Goal: Information Seeking & Learning: Learn about a topic

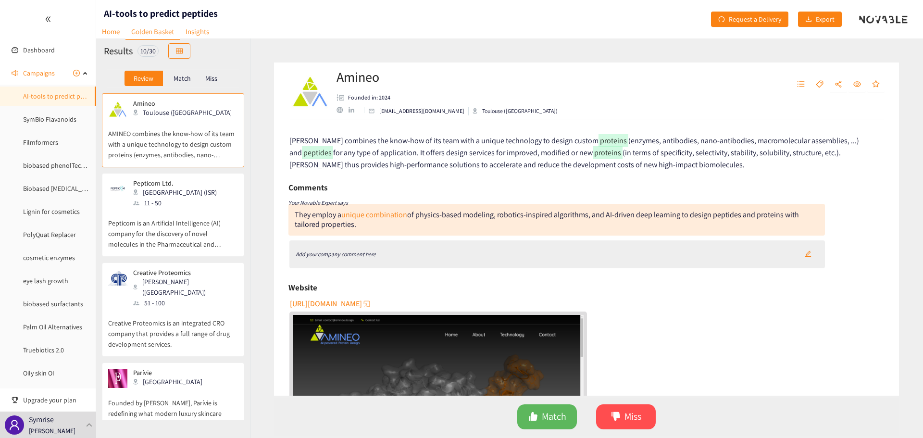
drag, startPoint x: 369, startPoint y: 306, endPoint x: 625, endPoint y: 305, distance: 256.3
click at [632, 306] on div "[URL][DOMAIN_NAME]" at bounding box center [588, 389] width 596 height 186
click at [327, 305] on span "[URL][DOMAIN_NAME]" at bounding box center [326, 304] width 72 height 12
click at [467, 256] on div "Add your company comment here" at bounding box center [558, 254] width 536 height 28
click at [334, 252] on icon "Add your company comment here" at bounding box center [336, 254] width 80 height 7
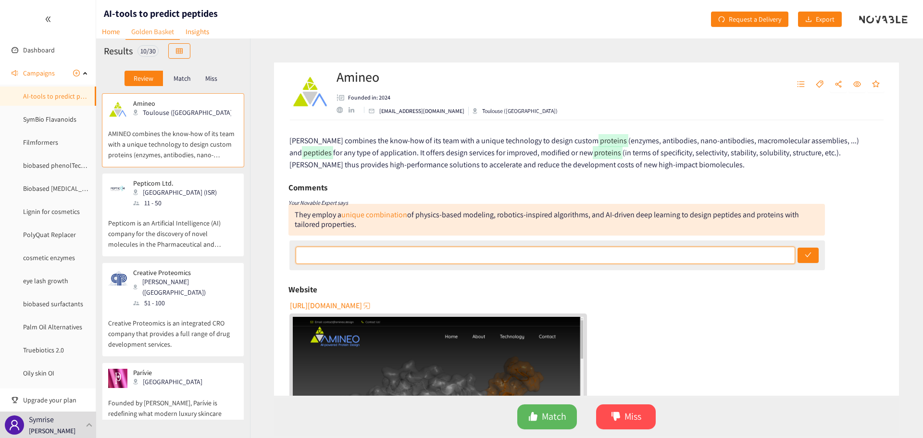
click at [421, 251] on input "text" at bounding box center [546, 255] width 500 height 17
type input "Maybe interesting, depends on the scope of our search (proteins vs peptides)"
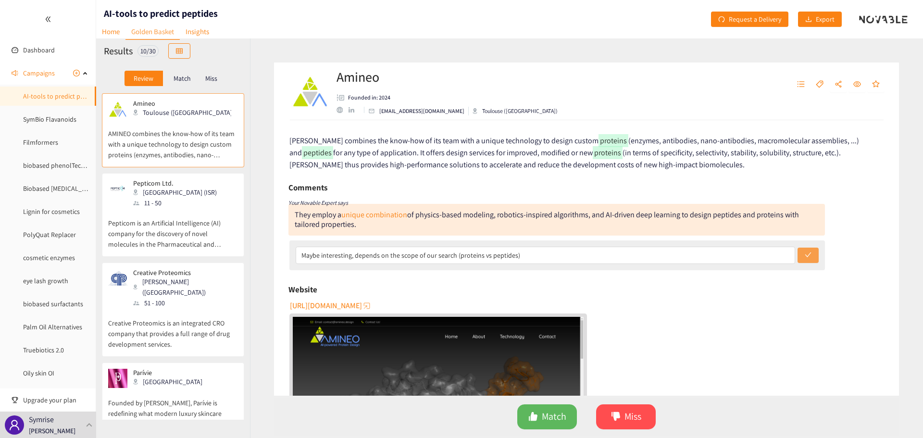
click at [799, 253] on button "submit" at bounding box center [808, 255] width 21 height 15
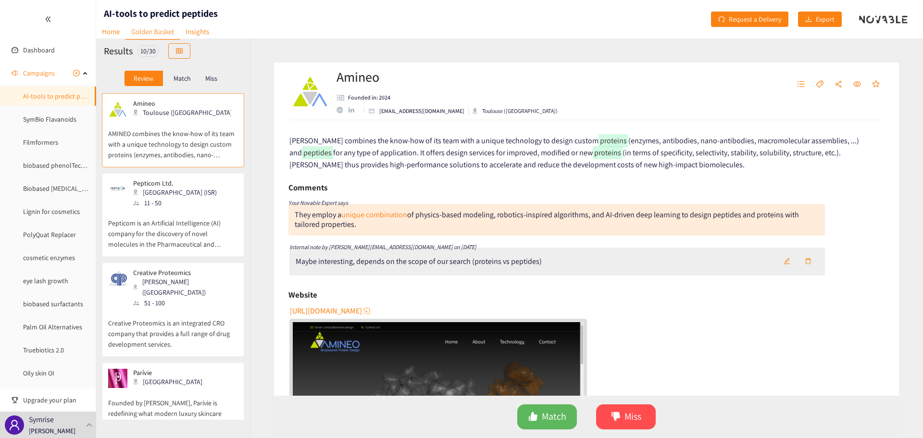
click at [565, 272] on div "Maybe interesting, depends on the scope of our search (proteins vs peptides)" at bounding box center [558, 262] width 536 height 28
click at [561, 270] on div "Maybe interesting, depends on the scope of our search (proteins vs peptides)" at bounding box center [558, 262] width 536 height 28
click at [559, 263] on div "Maybe interesting, depends on the scope of our search (proteins vs peptides)" at bounding box center [558, 262] width 536 height 28
click at [781, 256] on button "button" at bounding box center [787, 261] width 21 height 15
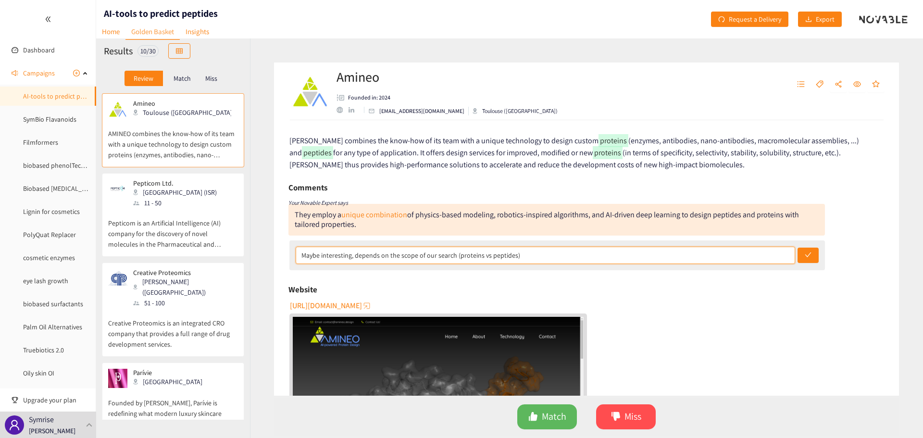
click at [538, 252] on input "Maybe interesting, depends on the scope of our search (proteins vs peptides)" at bounding box center [546, 255] width 500 height 17
type input "Maybe interesting, depends on the scope of our search (proteins vs peptides). C…"
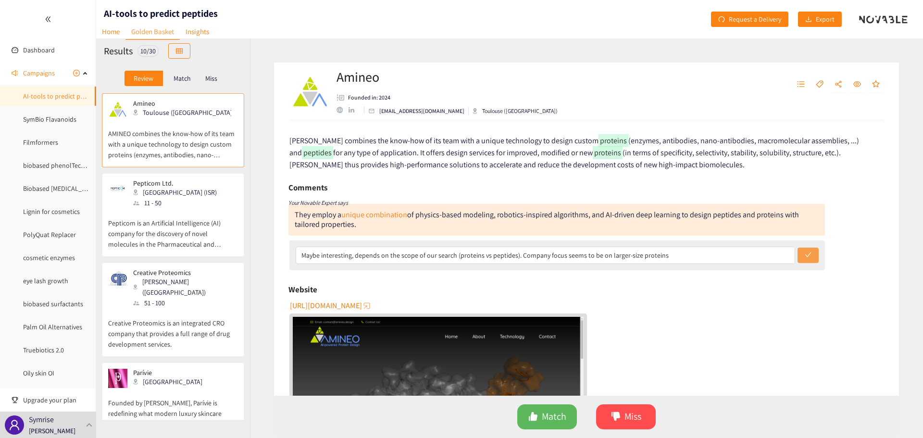
click at [805, 257] on icon "check" at bounding box center [808, 255] width 7 height 7
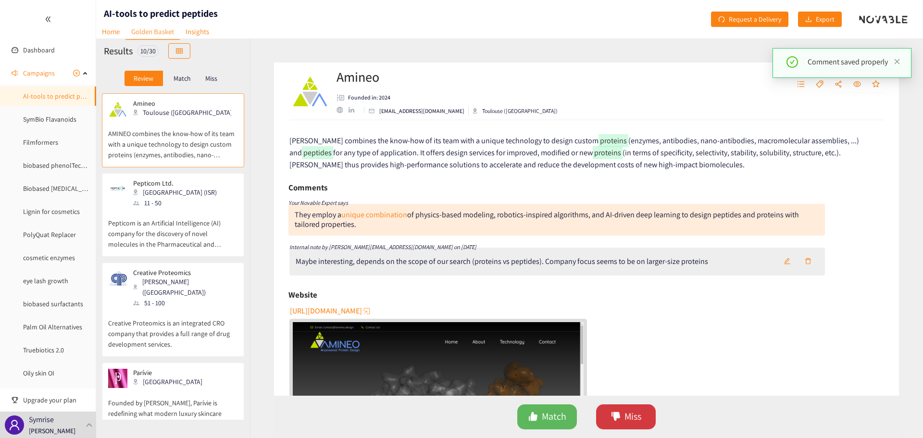
click at [629, 414] on span "Miss" at bounding box center [633, 416] width 17 height 15
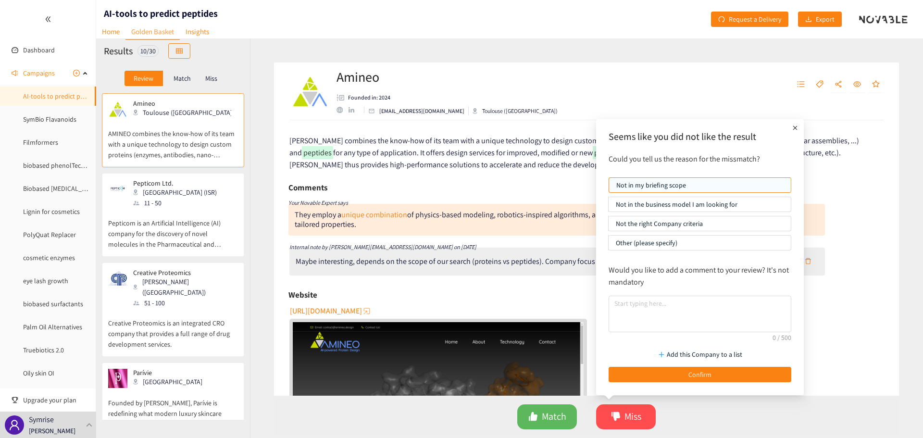
click at [681, 244] on p "Other (please specify)" at bounding box center [700, 243] width 168 height 14
click at [609, 245] on input "Other (please specify)" at bounding box center [609, 245] width 0 height 0
click at [654, 298] on textarea at bounding box center [700, 314] width 183 height 37
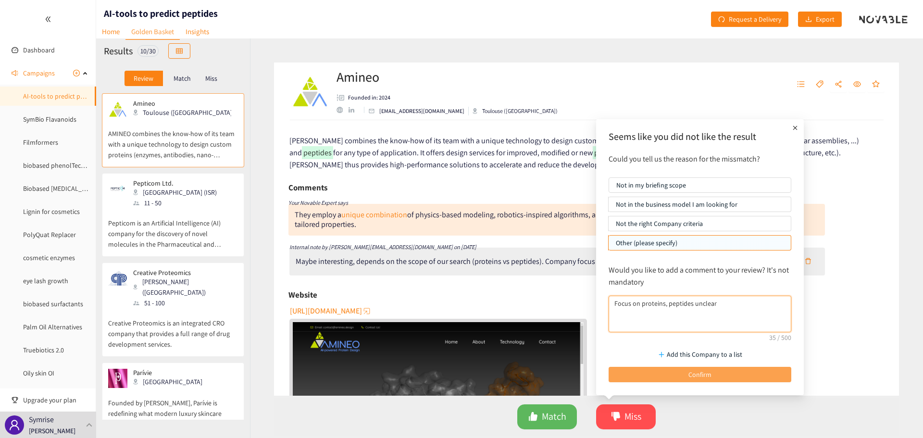
type textarea "Focus on proteins, peptides unclear"
click at [701, 380] on button "Confirm" at bounding box center [700, 374] width 183 height 15
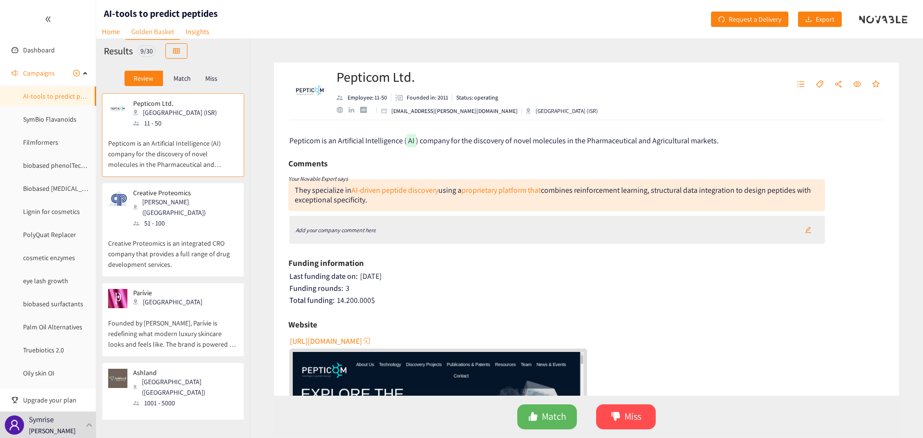
click at [362, 341] on span "[URL][DOMAIN_NAME]" at bounding box center [326, 341] width 72 height 12
click at [417, 228] on div "Add your company comment here" at bounding box center [558, 230] width 536 height 28
click at [808, 232] on icon "edit" at bounding box center [808, 230] width 7 height 7
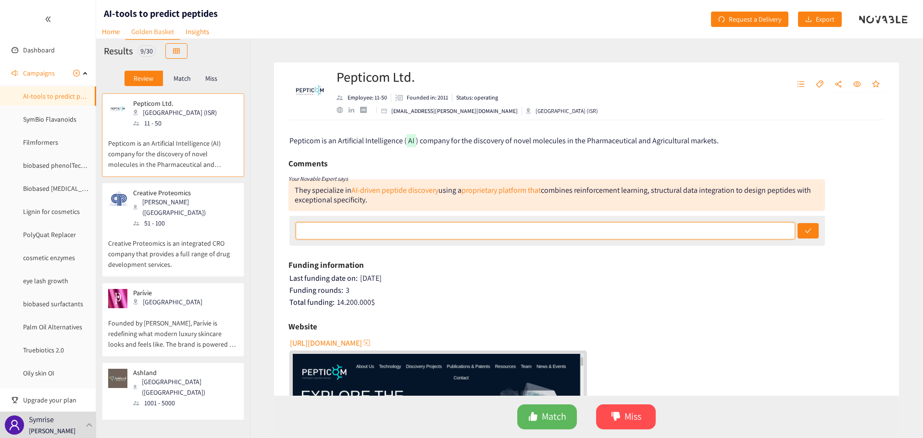
click at [503, 227] on input "text" at bounding box center [546, 230] width 500 height 17
type input "Focus on pharma and therapeutics, need to ask re Cosmetics"
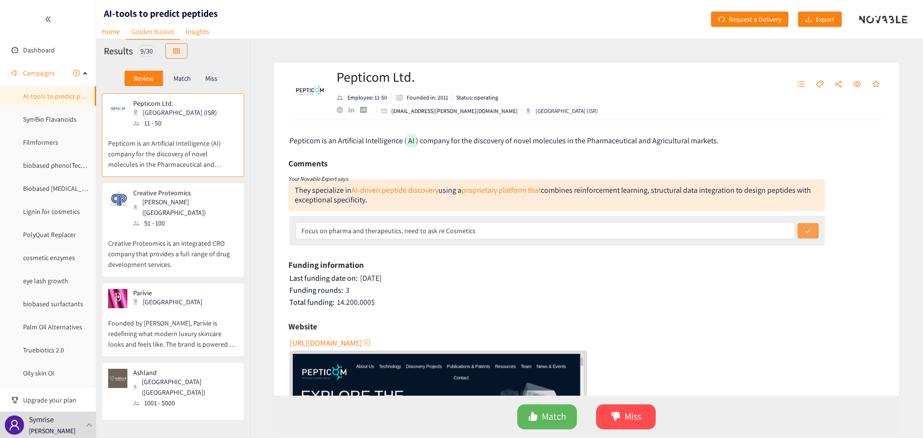
click at [804, 226] on button "submit" at bounding box center [808, 230] width 21 height 15
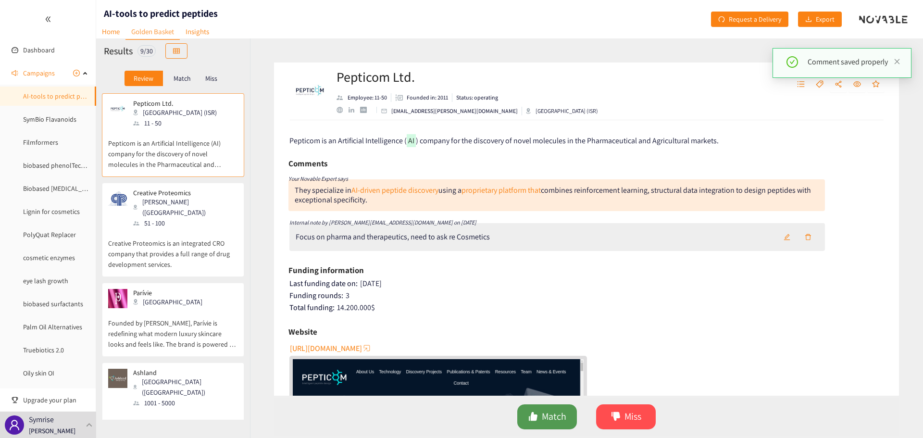
click at [567, 415] on button "Match" at bounding box center [547, 416] width 60 height 25
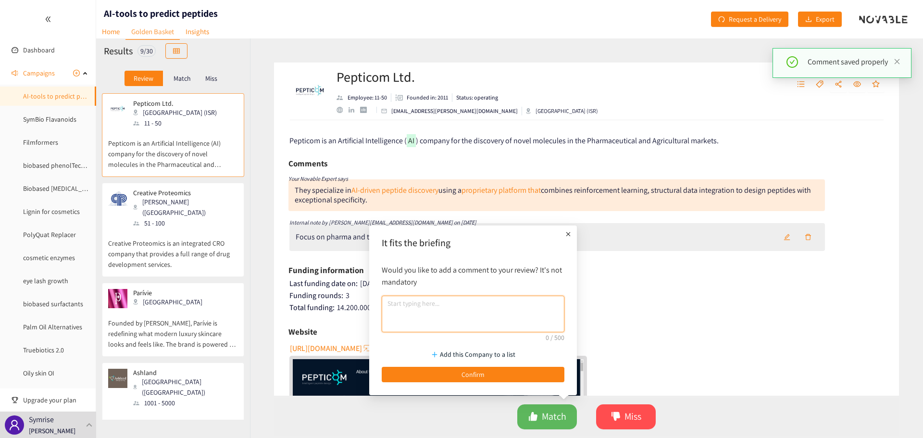
click at [416, 315] on textarea at bounding box center [473, 314] width 183 height 37
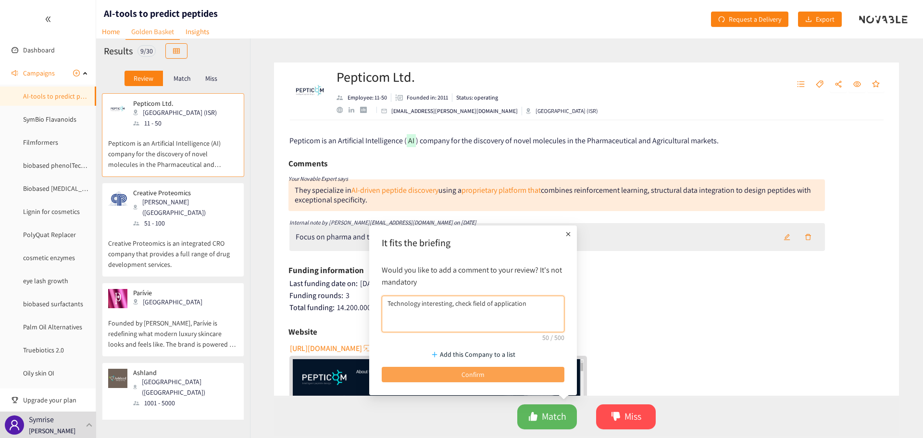
type textarea "Technology interesting, check field of application"
click at [450, 368] on button "Confirm" at bounding box center [473, 374] width 183 height 15
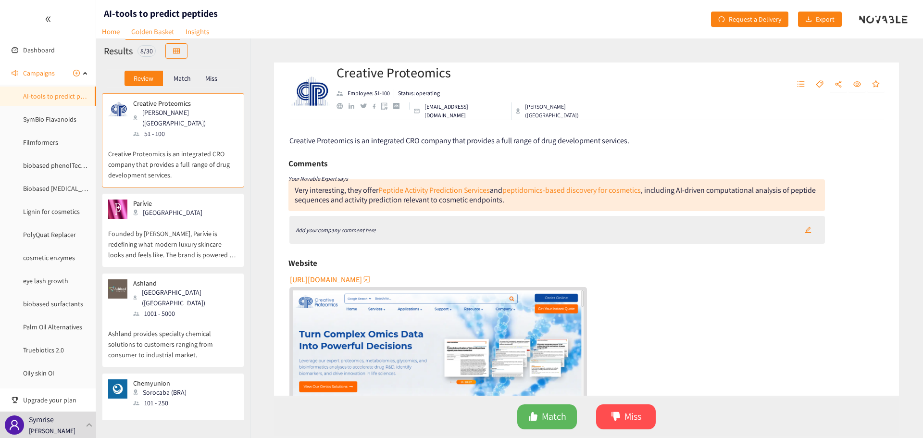
click at [362, 281] on span "[URL][DOMAIN_NAME]" at bounding box center [326, 280] width 72 height 12
click at [448, 190] on link "Peptide Activity Prediction Services" at bounding box center [435, 190] width 112 height 10
click at [532, 418] on icon "like" at bounding box center [533, 416] width 9 height 9
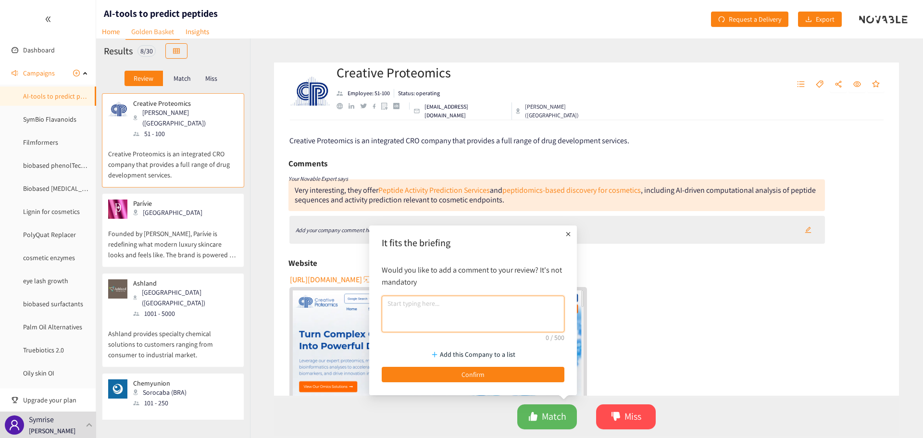
click at [415, 312] on textarea at bounding box center [473, 314] width 183 height 37
type textarea "Need to talk to them"
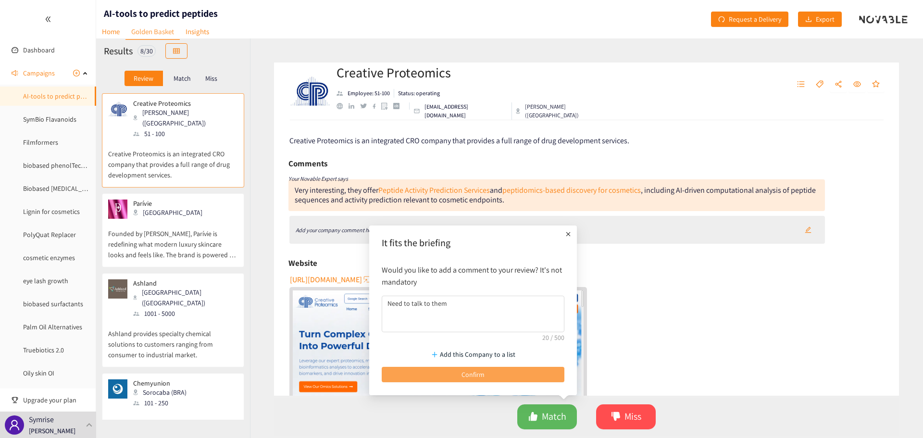
click at [471, 372] on span "Confirm" at bounding box center [473, 374] width 23 height 11
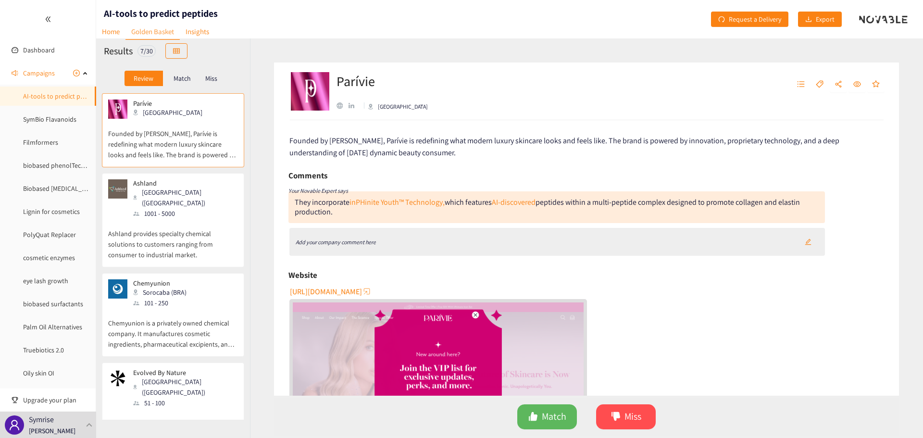
click at [333, 288] on span "[URL][DOMAIN_NAME]" at bounding box center [326, 292] width 72 height 12
click at [600, 417] on button "Miss" at bounding box center [626, 416] width 60 height 25
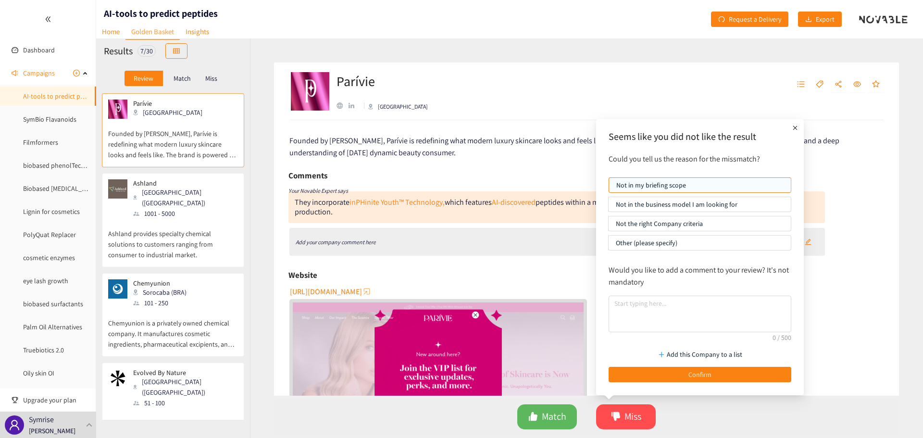
click at [682, 209] on p "Not in the business model I am looking for" at bounding box center [700, 204] width 168 height 14
click at [609, 207] on input "Not in the business model I am looking for" at bounding box center [609, 207] width 0 height 0
click at [702, 368] on button "Confirm" at bounding box center [700, 374] width 183 height 15
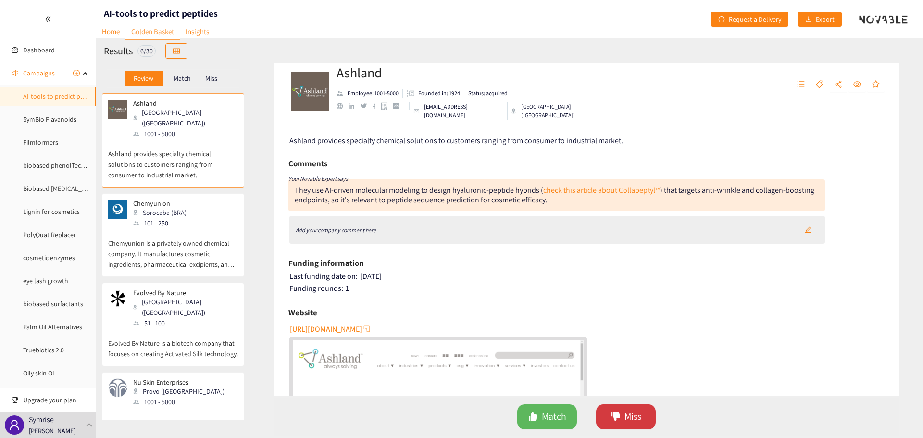
click at [637, 412] on span "Miss" at bounding box center [633, 416] width 17 height 15
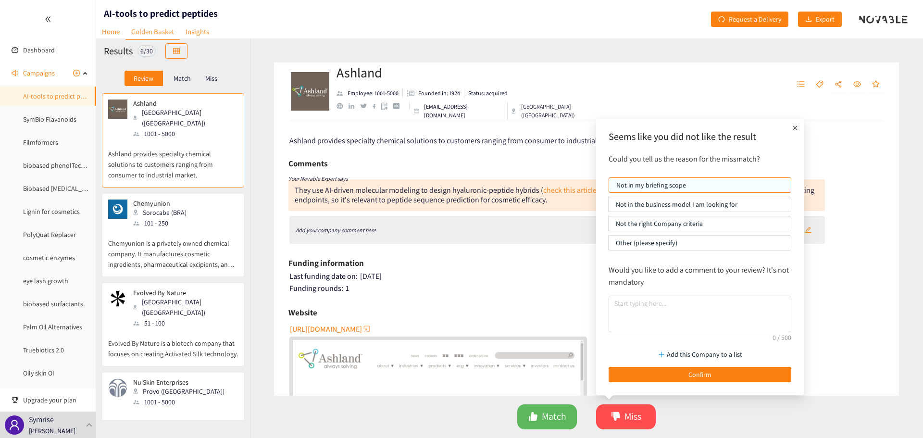
click at [643, 242] on p "Other (please specify)" at bounding box center [700, 243] width 168 height 14
click at [609, 245] on input "Other (please specify)" at bounding box center [609, 245] width 0 height 0
click at [655, 312] on textarea at bounding box center [700, 314] width 183 height 37
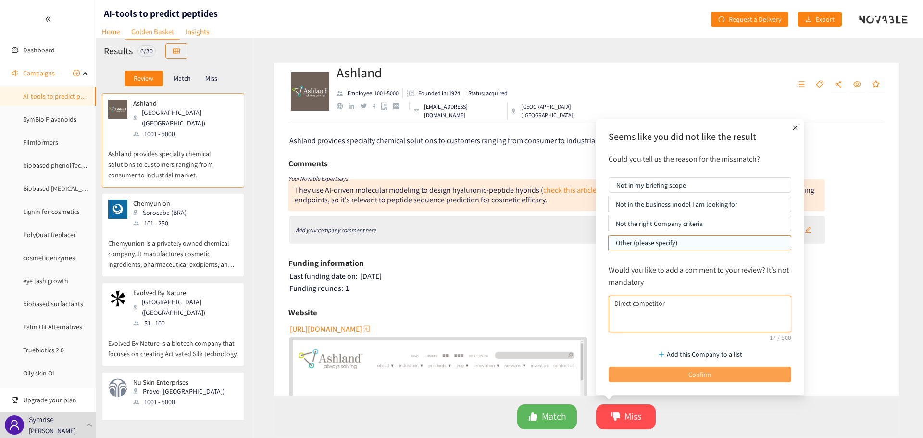
type textarea "Direct competitor"
click at [726, 370] on button "Confirm" at bounding box center [700, 374] width 183 height 15
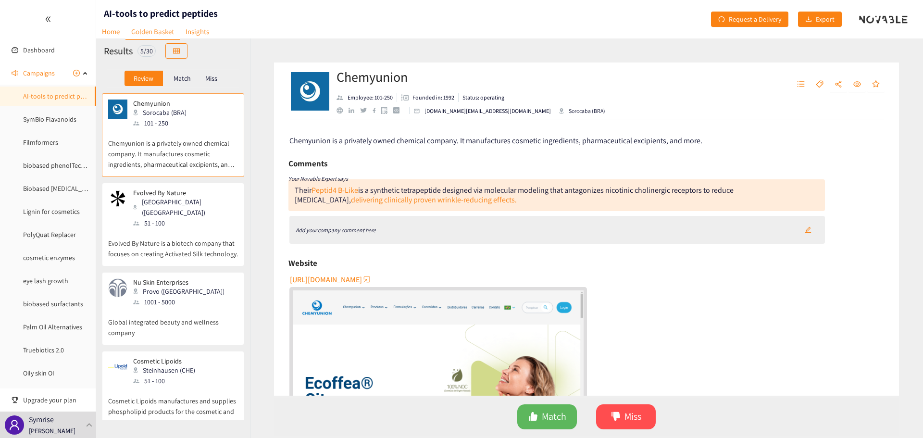
click at [362, 274] on span "[URL][DOMAIN_NAME]" at bounding box center [326, 280] width 72 height 12
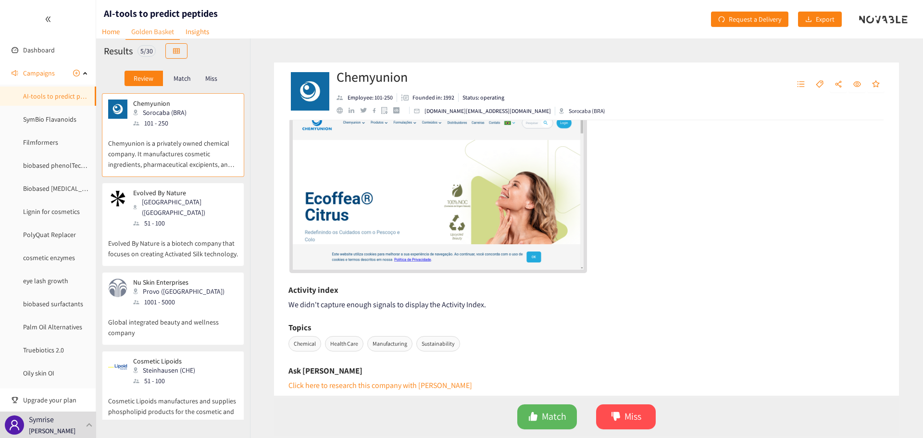
scroll to position [192, 0]
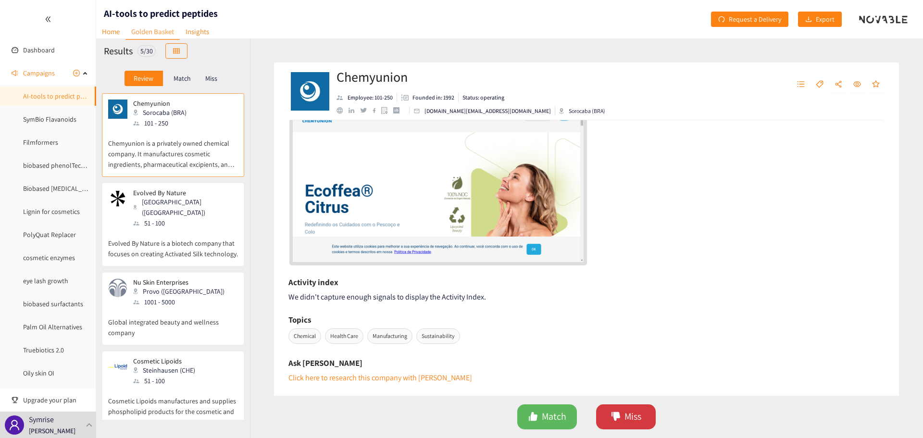
click at [613, 408] on button "Miss" at bounding box center [626, 416] width 60 height 25
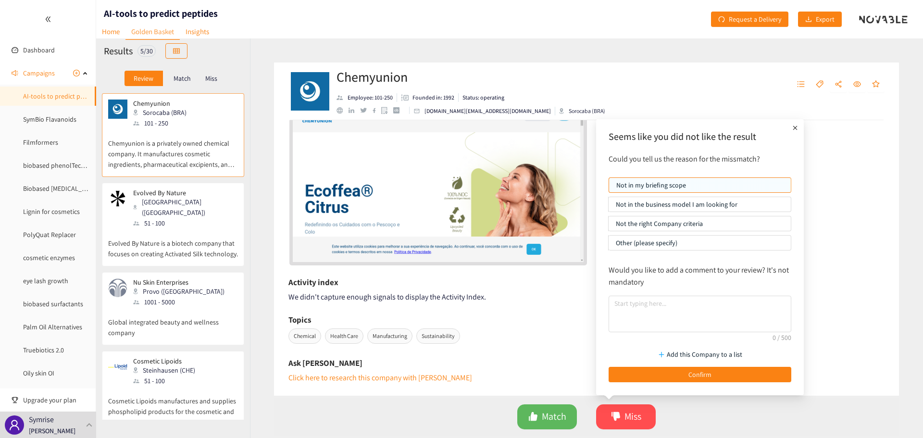
click at [672, 224] on p "Not the right Company criteria" at bounding box center [700, 223] width 168 height 14
click at [609, 226] on input "Not the right Company criteria" at bounding box center [609, 226] width 0 height 0
click at [647, 304] on textarea at bounding box center [700, 314] width 183 height 37
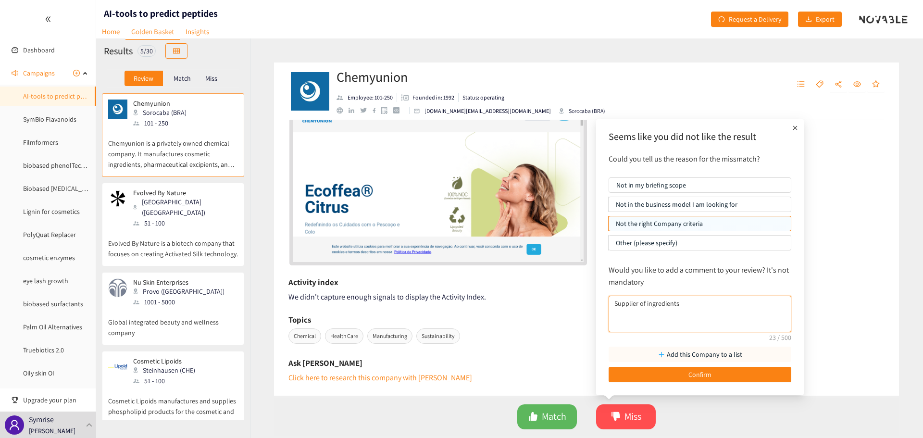
type textarea "Supplier of ingredients"
click at [706, 354] on p "Add this Company to a list" at bounding box center [705, 354] width 76 height 11
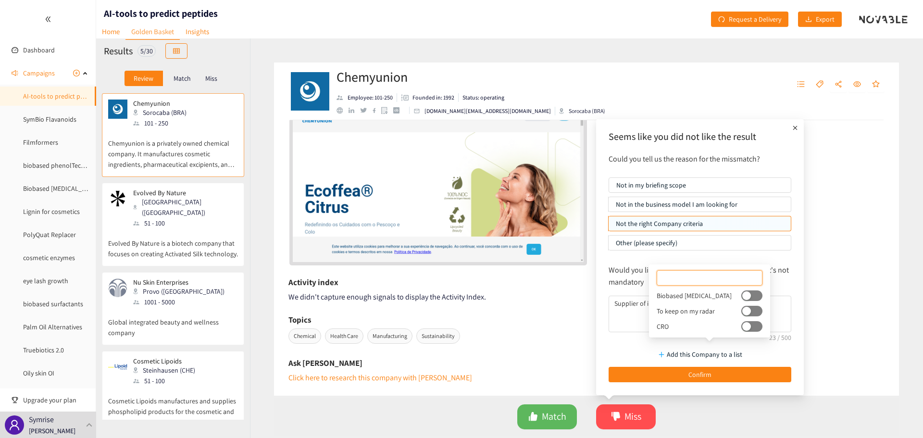
click at [742, 315] on button "button" at bounding box center [752, 311] width 21 height 11
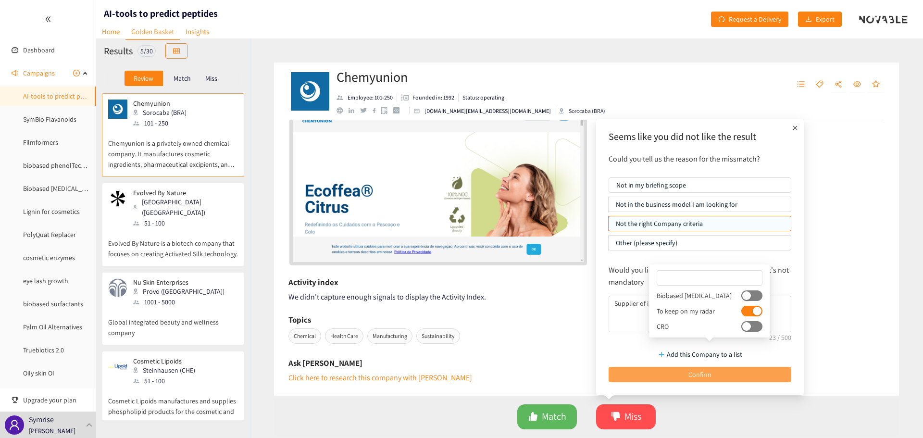
click at [708, 370] on span "Confirm" at bounding box center [700, 374] width 23 height 11
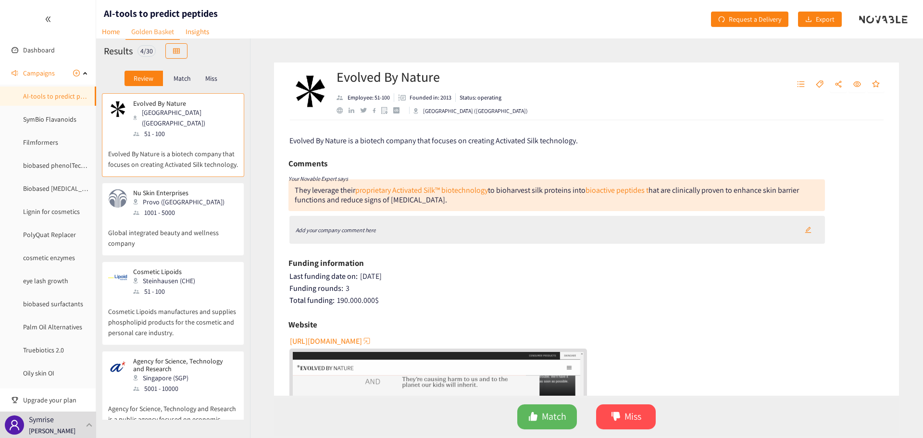
click at [362, 341] on span "[URL][DOMAIN_NAME]" at bounding box center [326, 341] width 72 height 12
click at [576, 310] on div "Evolved By Nature is a biotech company that focuses on creating Activated Silk …" at bounding box center [586, 258] width 625 height 276
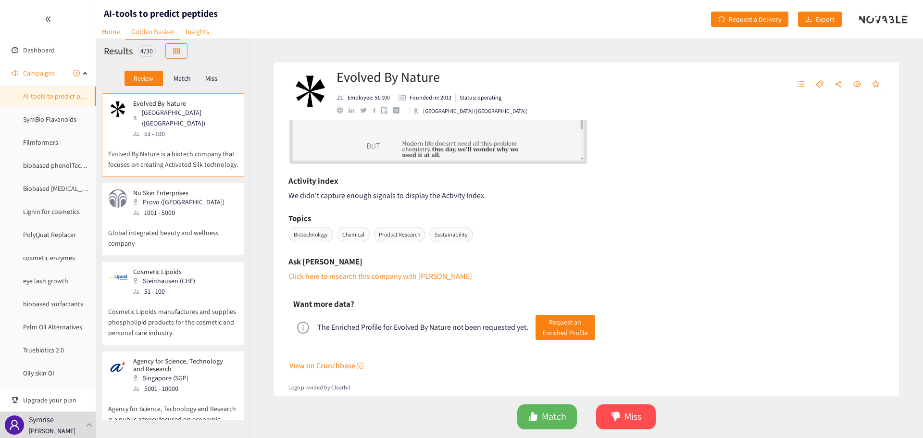
scroll to position [366, 0]
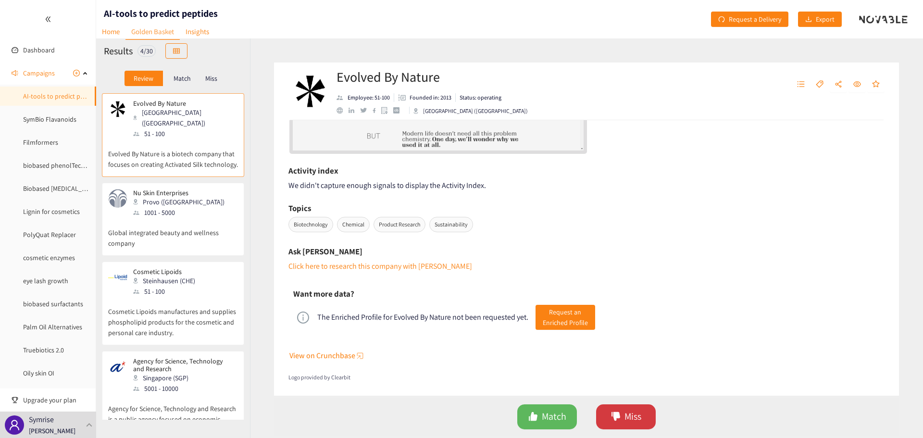
click at [605, 409] on button "Miss" at bounding box center [626, 416] width 60 height 25
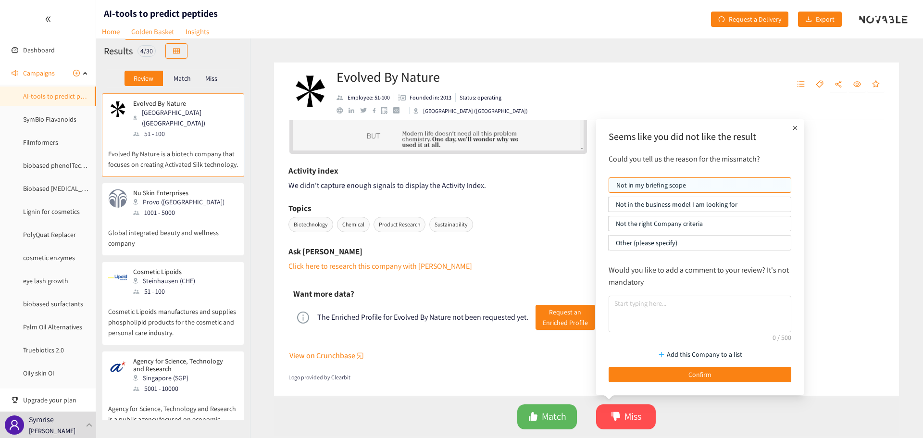
click at [651, 245] on p "Other (please specify)" at bounding box center [700, 243] width 168 height 14
click at [609, 245] on input "Other (please specify)" at bounding box center [609, 245] width 0 height 0
click at [644, 307] on textarea at bounding box center [700, 314] width 183 height 37
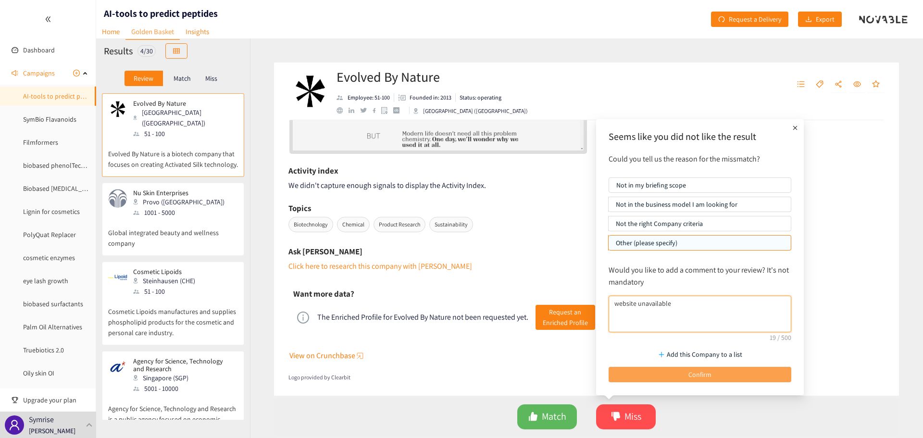
type textarea "website unavailable"
click at [684, 369] on button "Confirm" at bounding box center [700, 374] width 183 height 15
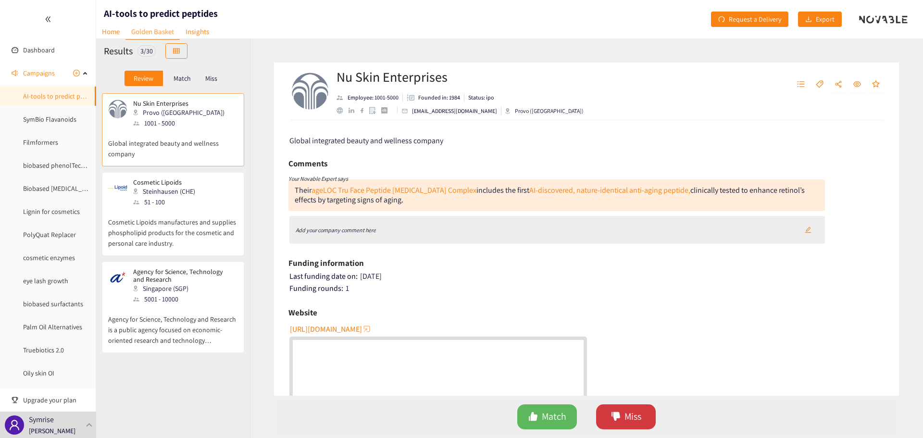
click at [637, 420] on span "Miss" at bounding box center [633, 416] width 17 height 15
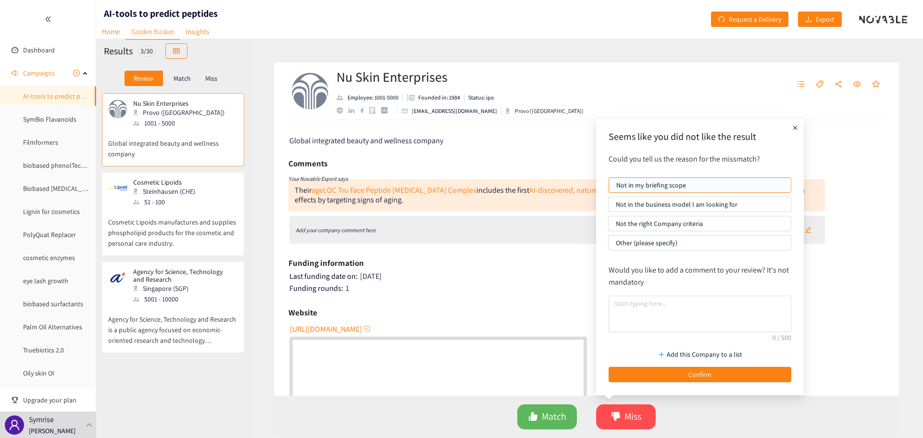
click at [656, 241] on p "Other (please specify)" at bounding box center [700, 243] width 168 height 14
click at [609, 245] on input "Other (please specify)" at bounding box center [609, 245] width 0 height 0
click at [647, 311] on textarea at bounding box center [700, 314] width 183 height 37
type textarea "Competitor"
click at [712, 356] on p "Add this Company to a list" at bounding box center [705, 354] width 76 height 11
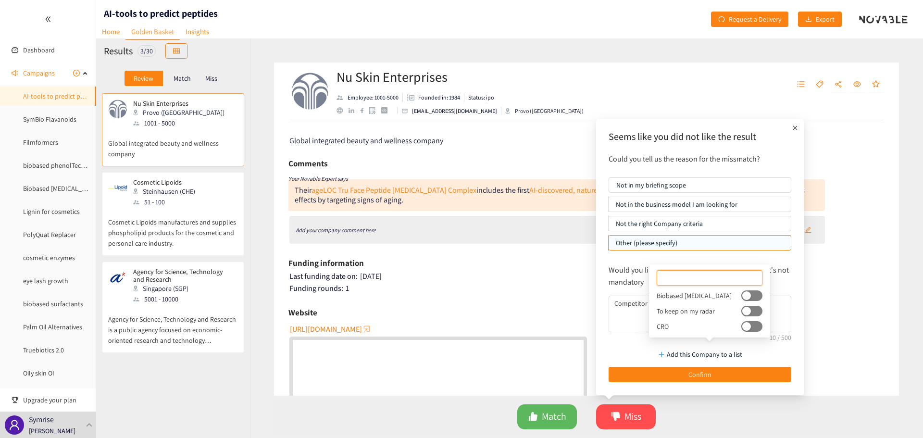
click at [742, 312] on button "button" at bounding box center [752, 311] width 21 height 11
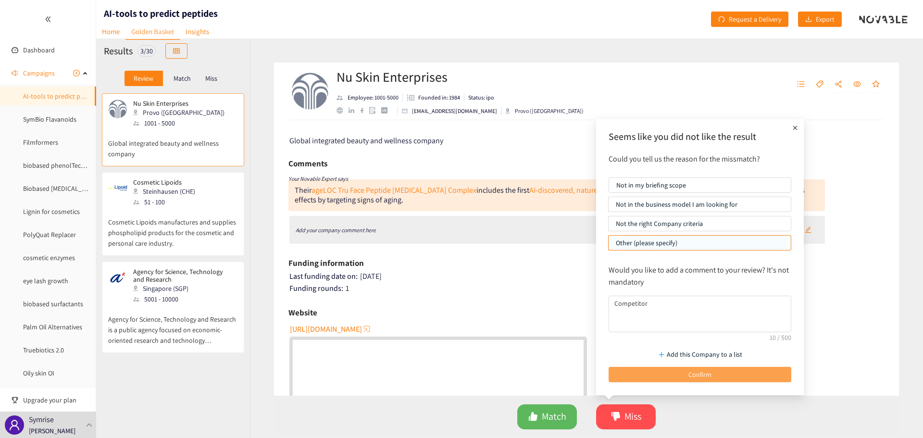
click at [711, 374] on span "Confirm" at bounding box center [700, 374] width 23 height 11
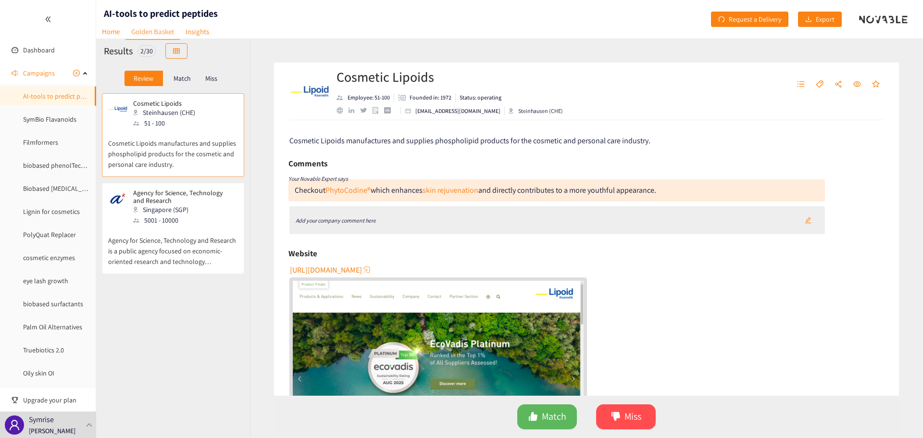
click at [362, 267] on span "[URL][DOMAIN_NAME]" at bounding box center [326, 270] width 72 height 12
click at [622, 421] on button "Miss" at bounding box center [626, 416] width 60 height 25
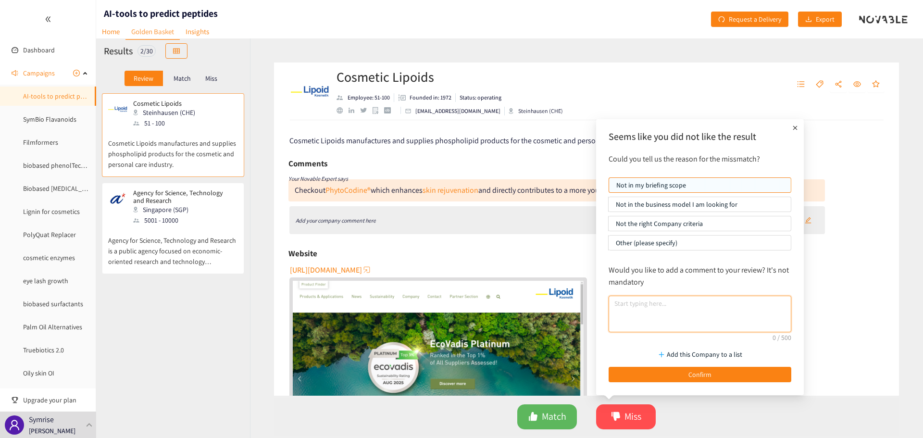
click at [650, 303] on textarea at bounding box center [700, 314] width 183 height 37
type textarea "Ingredient Supplier"
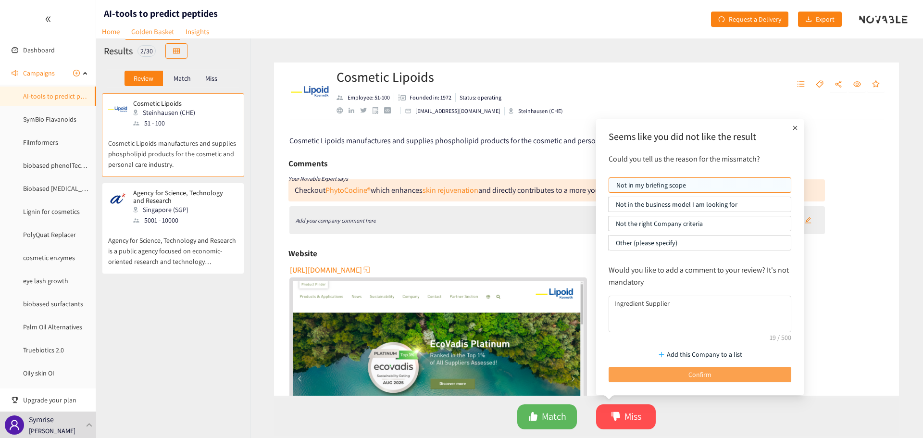
click at [688, 370] on button "Confirm" at bounding box center [700, 374] width 183 height 15
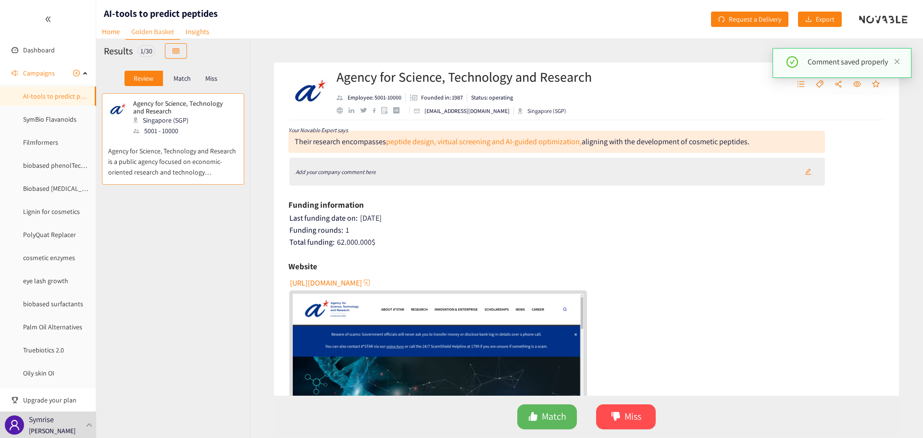
scroll to position [48, 0]
click at [362, 282] on span "[URL][DOMAIN_NAME]" at bounding box center [326, 284] width 72 height 12
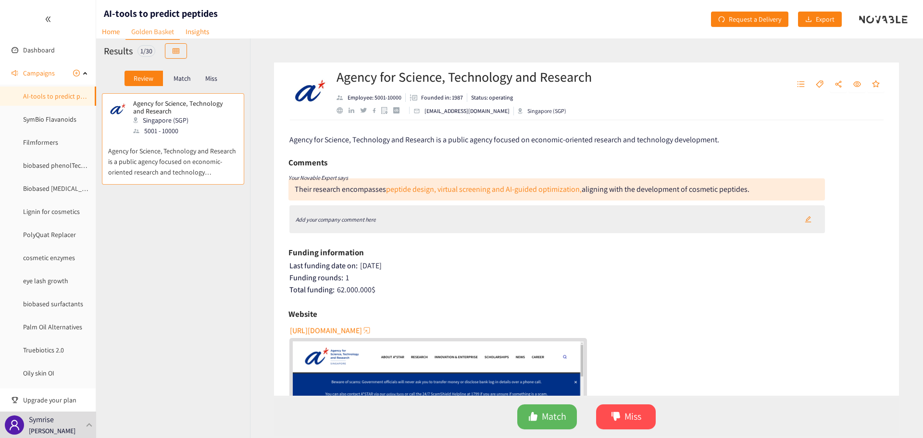
scroll to position [0, 0]
click at [415, 191] on link "peptide design, virtual screening and AI-guided optimization," at bounding box center [484, 190] width 196 height 10
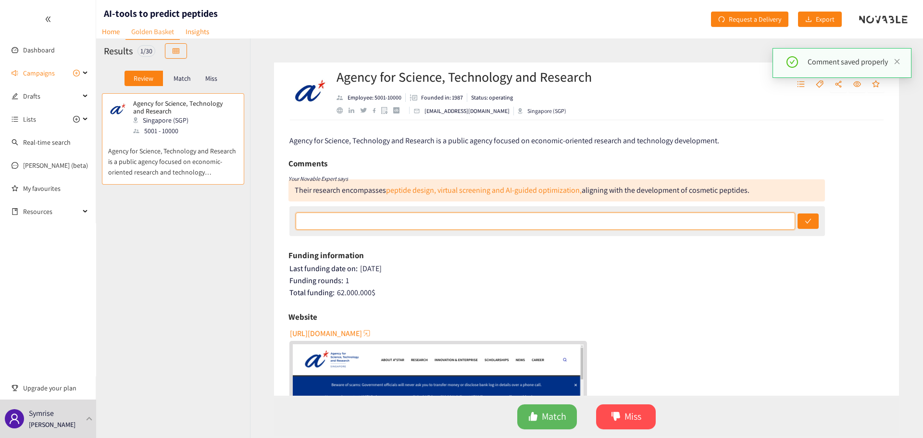
click at [368, 221] on input "text" at bounding box center [546, 221] width 500 height 17
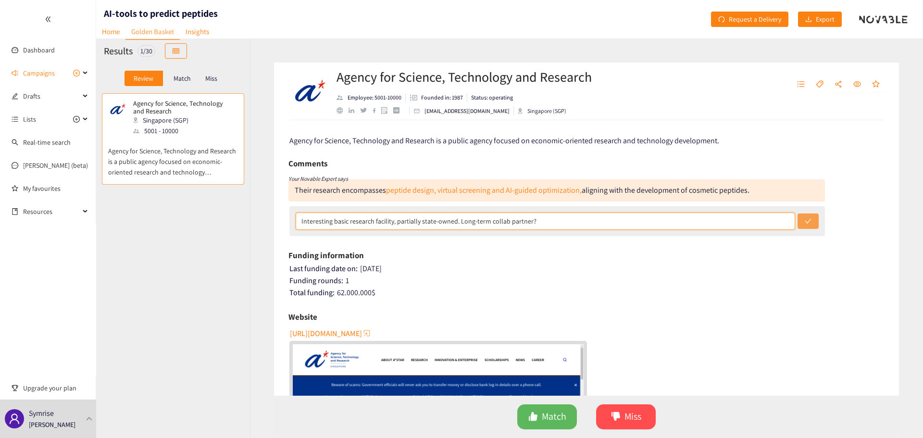
type input "Interesting basic research facility, partially state-owned. Long-term collab pa…"
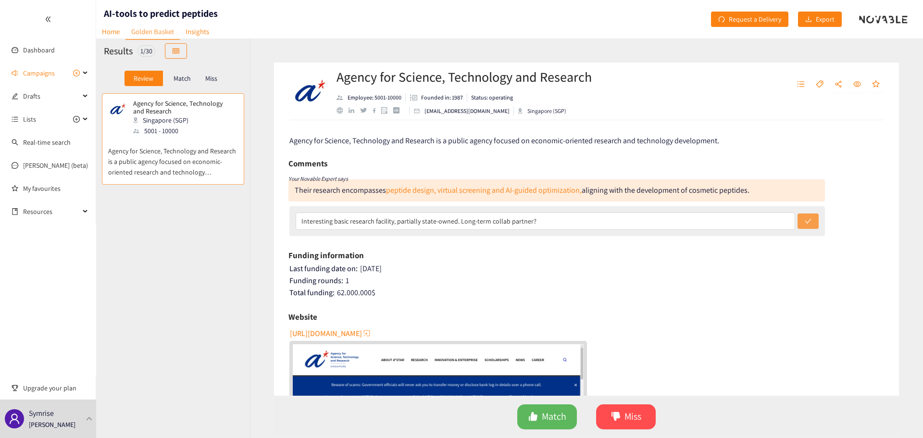
click at [804, 227] on button "submit" at bounding box center [808, 221] width 21 height 15
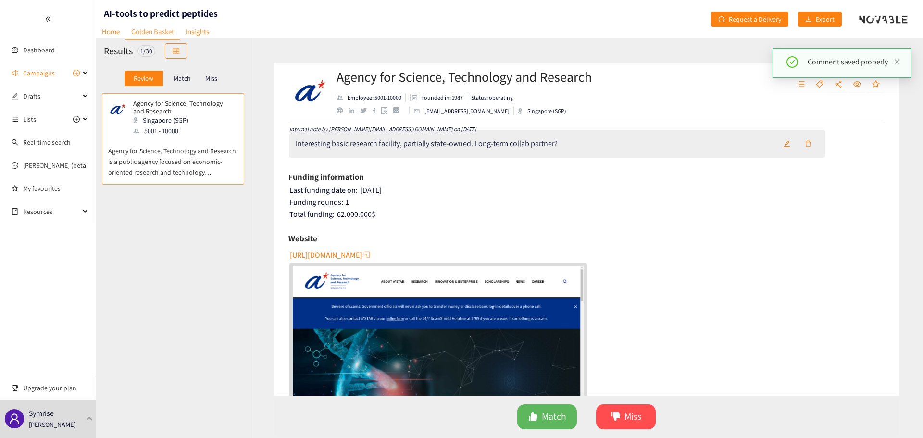
scroll to position [96, 0]
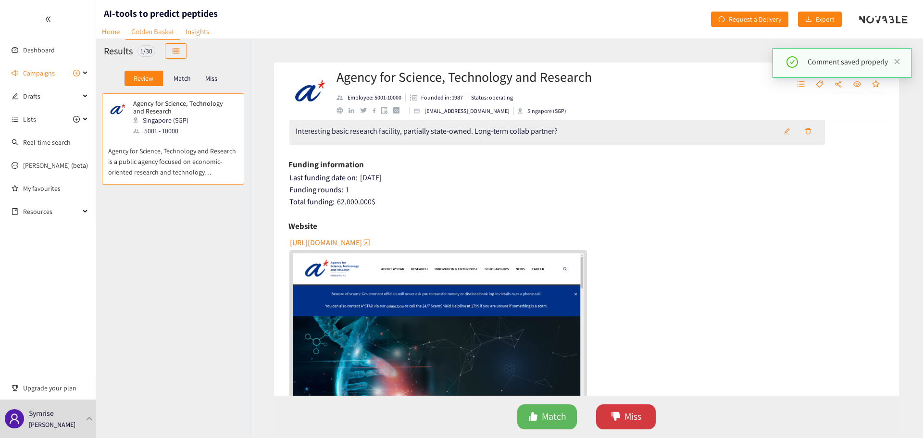
click at [611, 405] on button "Miss" at bounding box center [626, 416] width 60 height 25
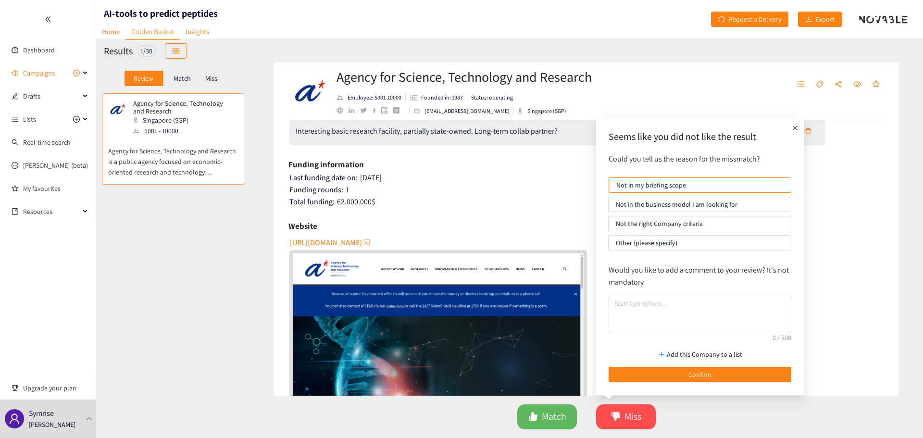
click at [664, 246] on p "Other (please specify)" at bounding box center [700, 243] width 168 height 14
click at [609, 245] on input "Other (please specify)" at bounding box center [609, 245] width 0 height 0
click at [642, 305] on textarea at bounding box center [700, 314] width 183 height 37
type textarea "Long-term perspective for basic R&D"
click at [676, 353] on p "Add this Company to a list" at bounding box center [705, 354] width 76 height 11
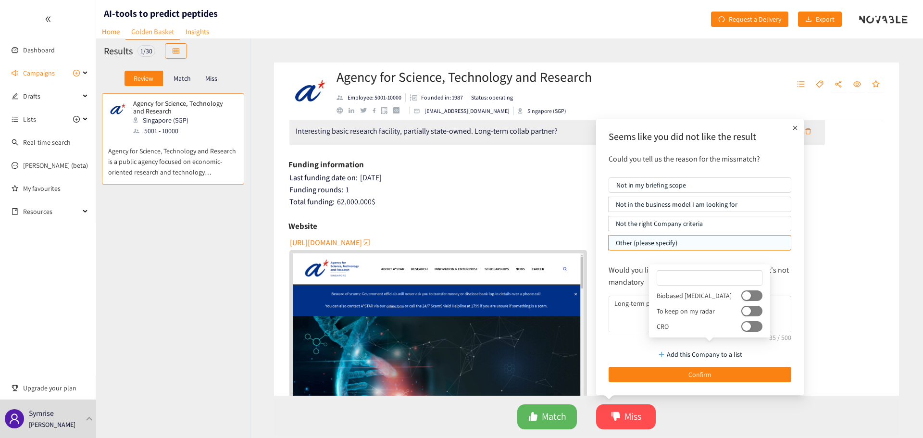
click at [742, 312] on button "button" at bounding box center [752, 311] width 21 height 11
click at [714, 375] on button "Confirm" at bounding box center [700, 374] width 183 height 15
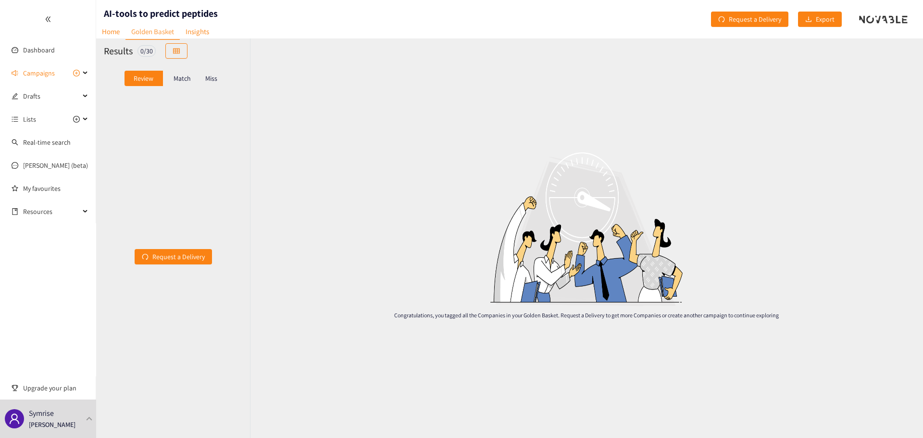
click at [218, 78] on div "Miss" at bounding box center [212, 78] width 20 height 15
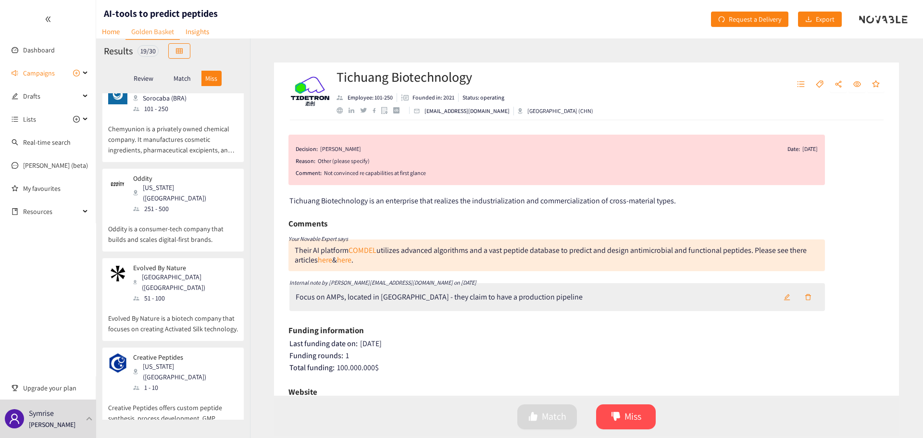
scroll to position [877, 0]
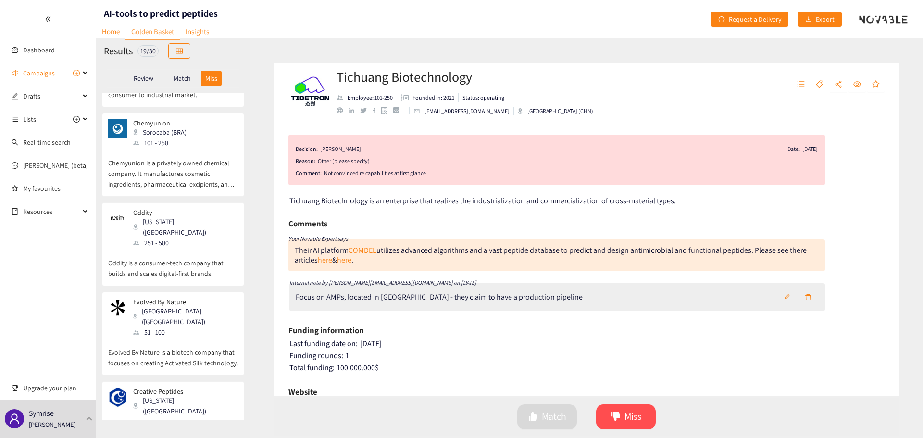
click at [185, 79] on p "Match" at bounding box center [182, 79] width 17 height 8
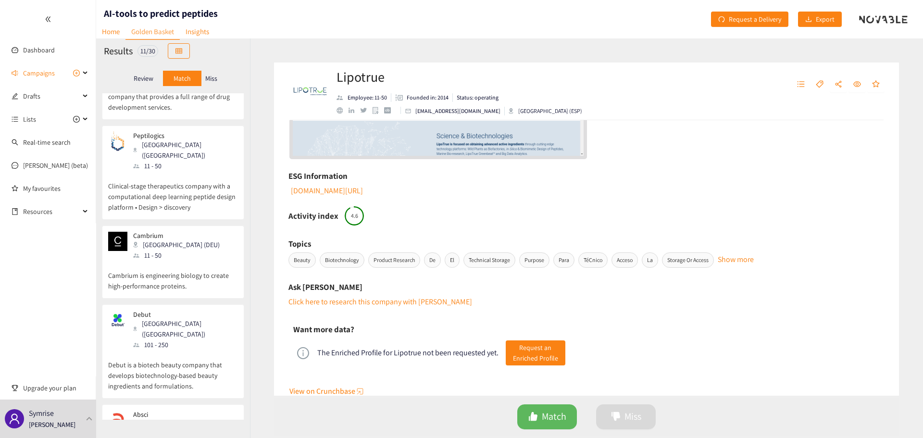
scroll to position [372, 0]
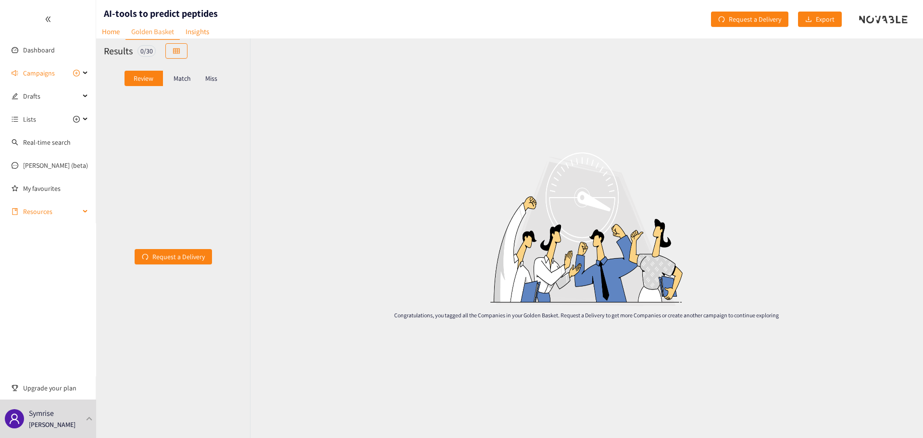
click at [77, 217] on span "Resources" at bounding box center [51, 211] width 57 height 19
click at [193, 80] on div "Match" at bounding box center [182, 78] width 38 height 15
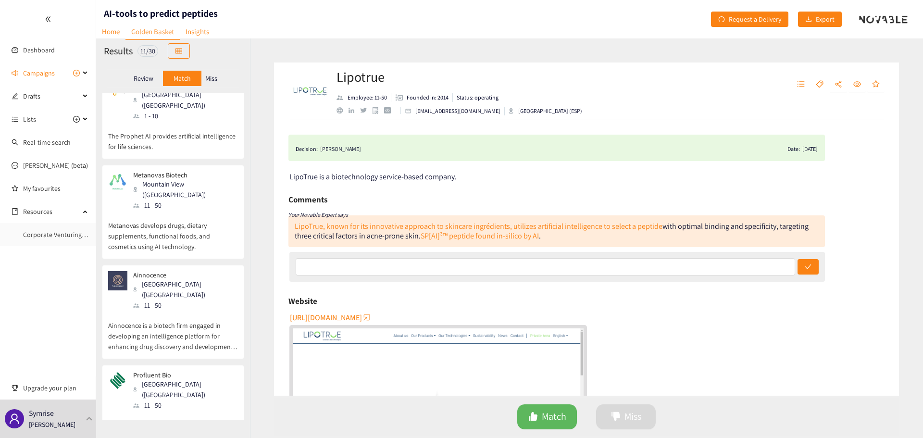
scroll to position [0, 0]
